Goal: Transaction & Acquisition: Purchase product/service

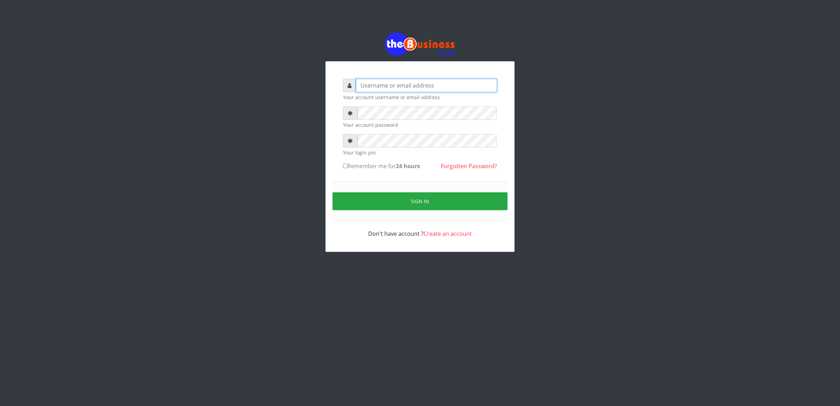
type input "cherpher"
click at [403, 194] on button "Sign in" at bounding box center [420, 201] width 175 height 18
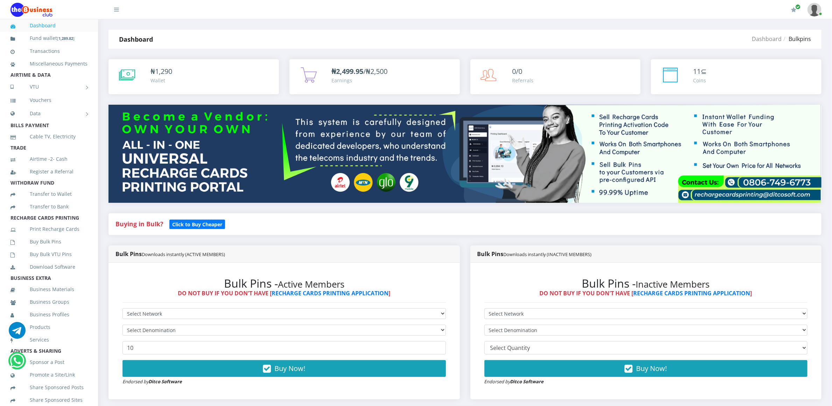
select select "MTN"
click at [123, 309] on select "Select Network MTN Globacom 9Mobile Airtel" at bounding box center [285, 313] width 324 height 11
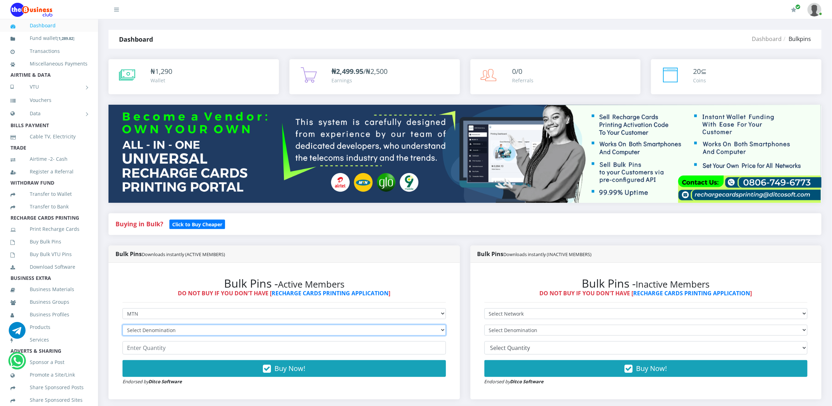
click at [133, 328] on select "Select Denomination MTN NGN100 - ₦96.94 MTN NGN200 - ₦193.88 MTN NGN400 - ₦387.…" at bounding box center [285, 330] width 324 height 11
select select "193.88-200"
click at [123, 326] on select "Select Denomination MTN NGN100 - ₦96.94 MTN NGN200 - ₦193.88 MTN NGN400 - ₦387.…" at bounding box center [285, 330] width 324 height 11
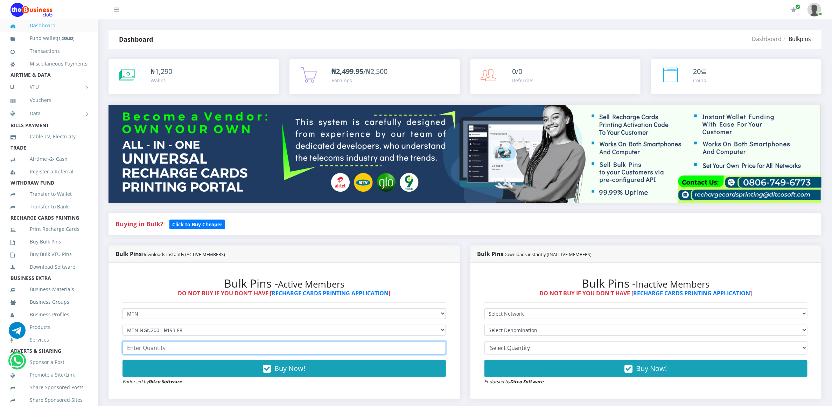
click at [140, 353] on input "number" at bounding box center [285, 347] width 324 height 13
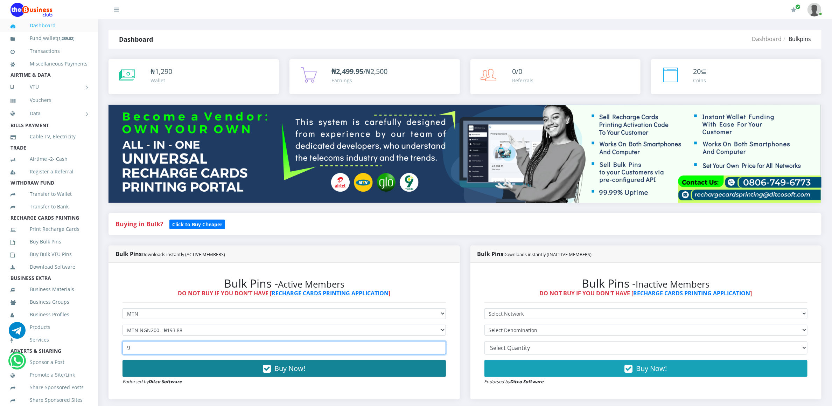
type input "9"
click at [141, 372] on button "Buy Now!" at bounding box center [285, 368] width 324 height 17
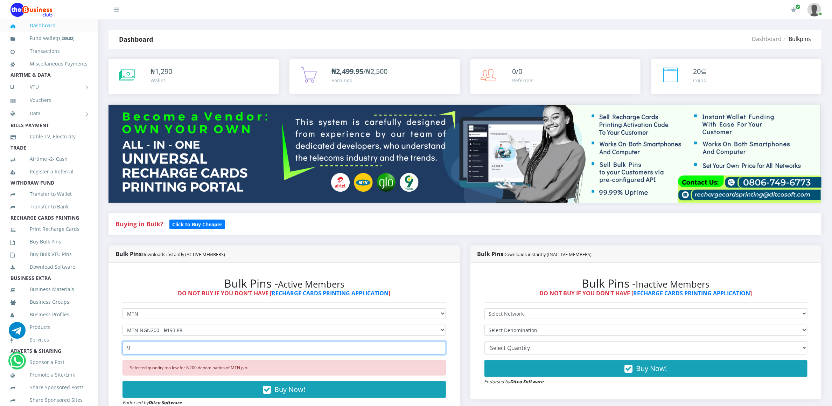
click at [131, 351] on input "9" at bounding box center [285, 347] width 324 height 13
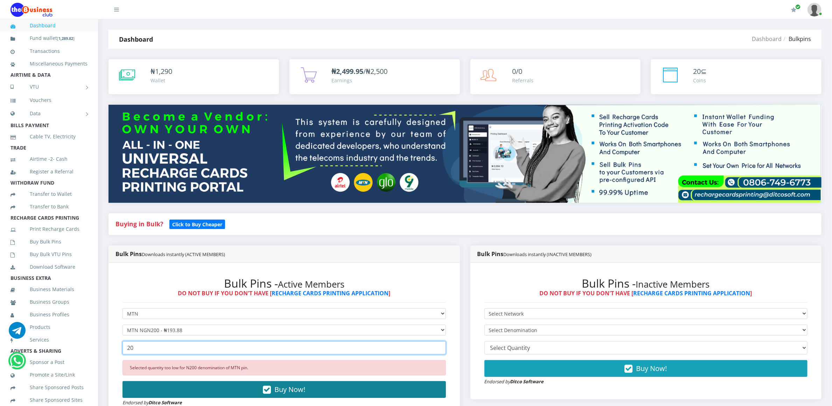
type input "20"
click at [139, 397] on button "Buy Now!" at bounding box center [285, 389] width 324 height 17
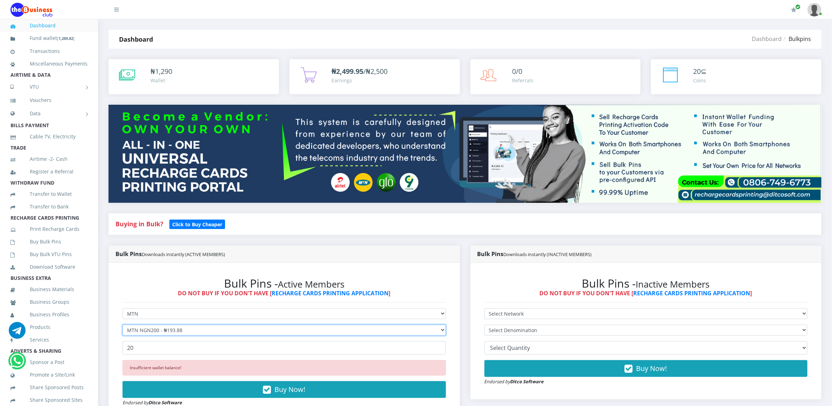
click at [163, 330] on select "Select Denomination MTN NGN100 - ₦96.94 MTN NGN200 - ₦193.88 MTN NGN400 - ₦387.…" at bounding box center [285, 330] width 324 height 11
select select "96.94-100"
click at [123, 326] on select "Select Denomination MTN NGN100 - ₦96.94 MTN NGN200 - ₦193.88 MTN NGN400 - ₦387.…" at bounding box center [285, 330] width 324 height 11
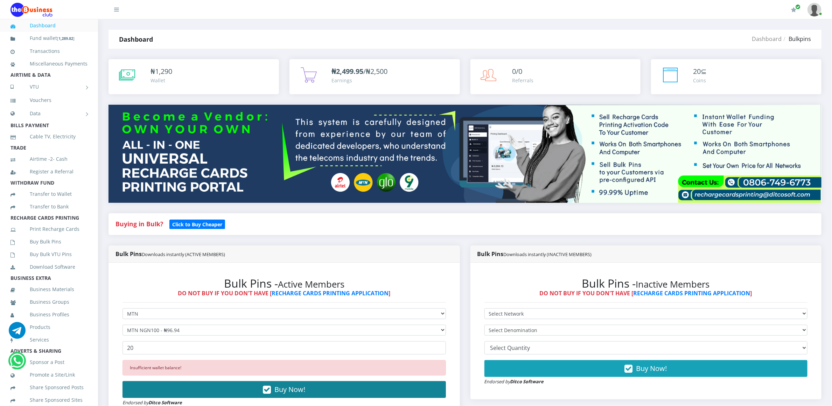
click at [152, 391] on button "Buy Now!" at bounding box center [285, 389] width 324 height 17
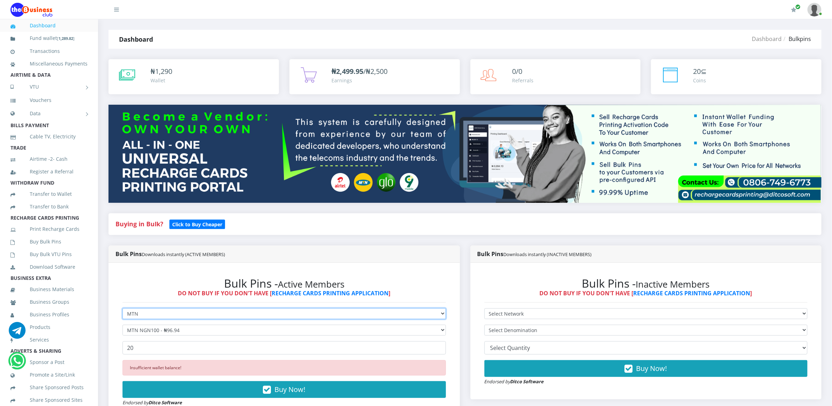
click at [381, 313] on select "Select Network MTN Globacom 9Mobile Airtel" at bounding box center [285, 313] width 324 height 11
select select "Airtel"
click at [123, 309] on select "Select Network MTN Globacom 9Mobile Airtel" at bounding box center [285, 313] width 324 height 11
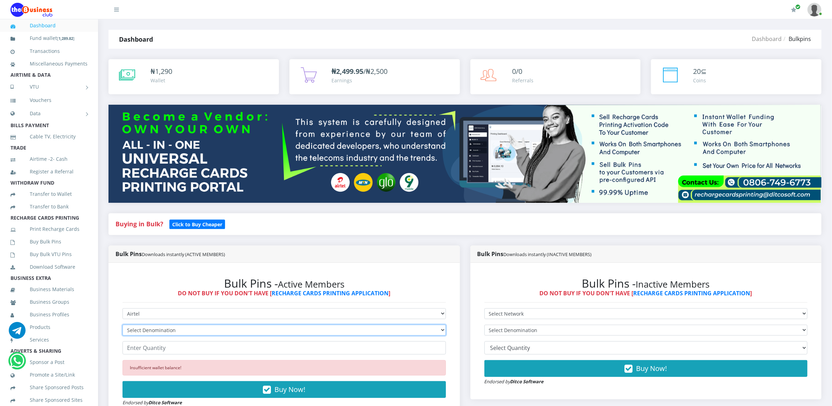
click at [318, 330] on select "Select Denomination Airtel NGN100 - ₦96.36 Airtel NGN200 - ₦192.72 Airtel NGN50…" at bounding box center [285, 330] width 324 height 11
select select "96.36-100"
click at [123, 326] on select "Select Denomination Airtel NGN100 - ₦96.36 Airtel NGN200 - ₦192.72 Airtel NGN50…" at bounding box center [285, 330] width 324 height 11
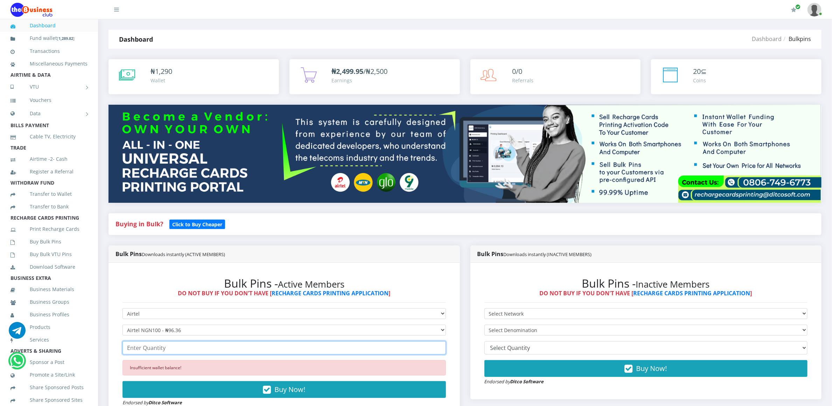
click at [303, 350] on input "number" at bounding box center [285, 347] width 324 height 13
type input "1"
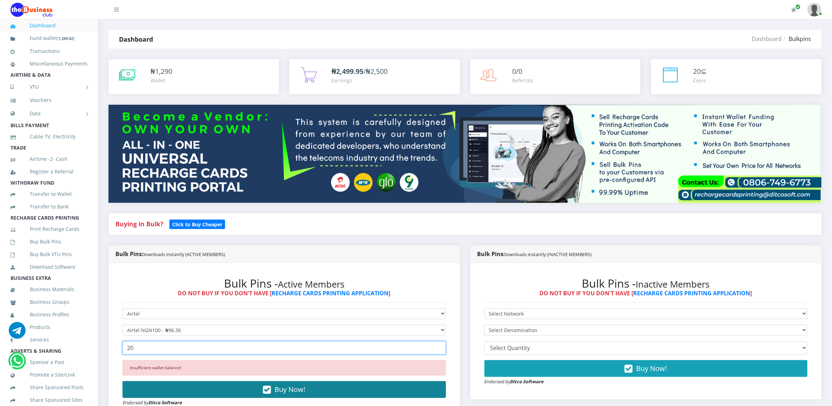
type input "20"
click at [304, 383] on button "Buy Now!" at bounding box center [285, 389] width 324 height 17
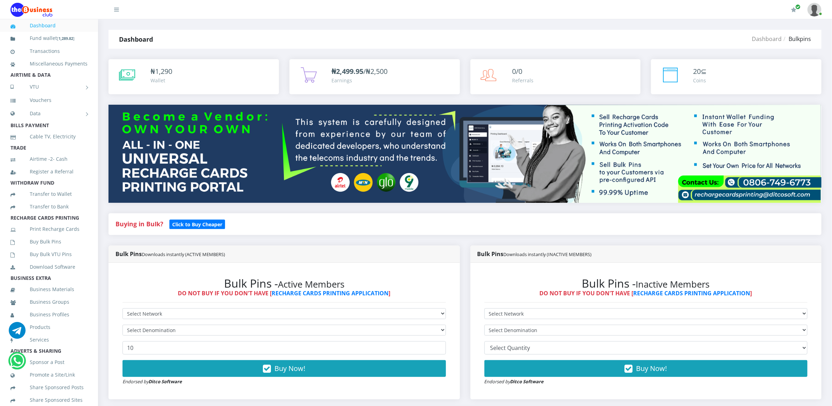
click at [128, 222] on strong "Buying in Bulk?" at bounding box center [140, 224] width 48 height 8
click at [174, 226] on b "Click to Buy Cheaper" at bounding box center [197, 224] width 50 height 7
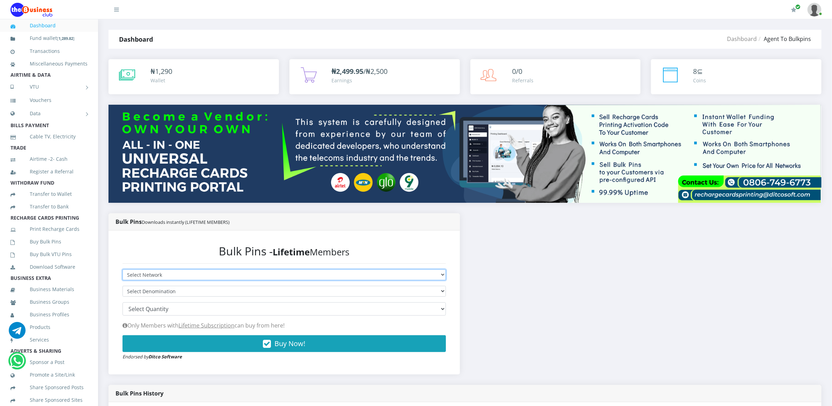
click at [162, 274] on select "Select Network MTN Globacom 9Mobile Airtel" at bounding box center [285, 274] width 324 height 11
select select "MTN"
click at [123, 269] on select "Select Network MTN Globacom 9Mobile Airtel" at bounding box center [285, 274] width 324 height 11
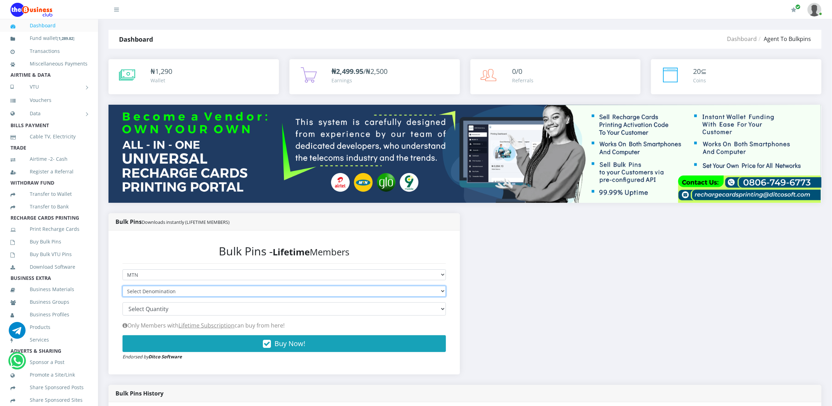
click at [157, 292] on select "Select Denomination MTN NGN100 - ₦96.94 MTN NGN200 - ₦193.88 MTN NGN400 - ₦387.…" at bounding box center [285, 291] width 324 height 11
select select "96.94-100"
click at [123, 286] on select "Select Denomination MTN NGN100 - ₦96.94 MTN NGN200 - ₦193.88 MTN NGN400 - ₦387.…" at bounding box center [285, 291] width 324 height 11
click at [155, 301] on form "Select Network MTN Globacom 9Mobile Airtel Select Denomination MTN NGN100 - ₦96…" at bounding box center [285, 314] width 324 height 91
click at [154, 307] on select "100 150 200 300 500 1000" at bounding box center [285, 308] width 324 height 13
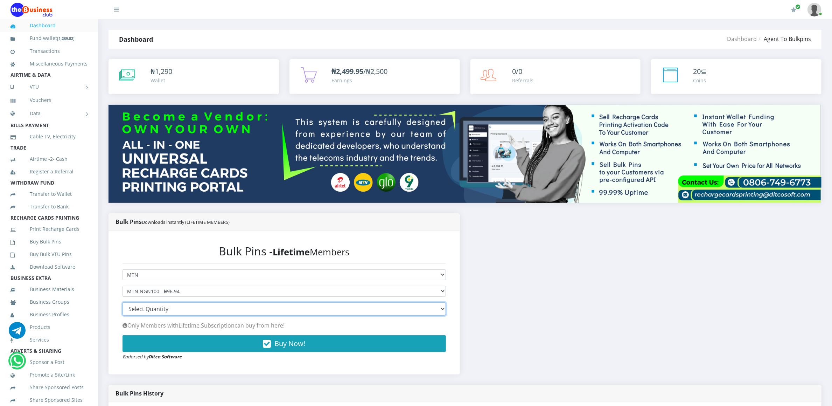
click at [153, 309] on select "100 150 200 300 500 1000" at bounding box center [285, 308] width 324 height 13
click at [123, 302] on select "100 150 200 300 500 1000" at bounding box center [285, 308] width 324 height 13
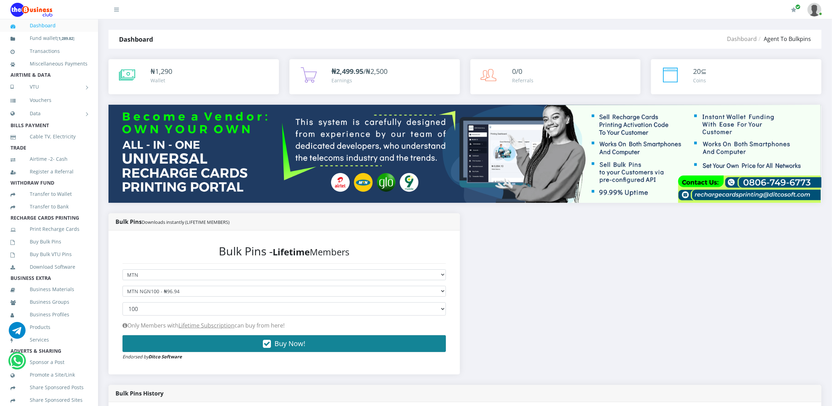
click at [148, 342] on button "Buy Now!" at bounding box center [285, 343] width 324 height 17
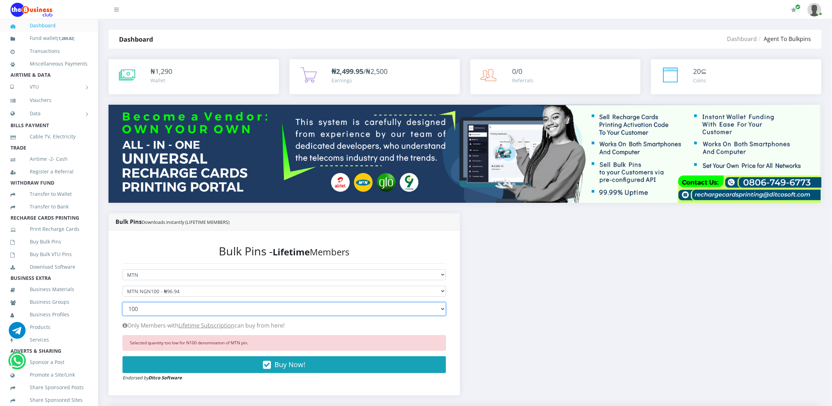
click at [145, 311] on select "100 150 200 300 500 1000" at bounding box center [285, 308] width 324 height 13
select select "200"
click at [123, 302] on select "100 150 200 300 500 1000" at bounding box center [285, 308] width 324 height 13
click at [150, 373] on div "Selected quantity too low for N100 denomination of MTN pin. Buy Now! Endorsed b…" at bounding box center [285, 358] width 324 height 46
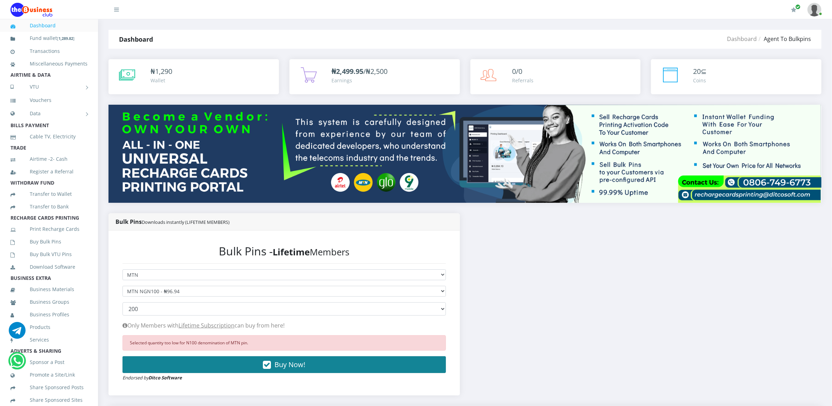
click at [150, 373] on button "Buy Now!" at bounding box center [285, 364] width 324 height 17
